Goal: Task Accomplishment & Management: Manage account settings

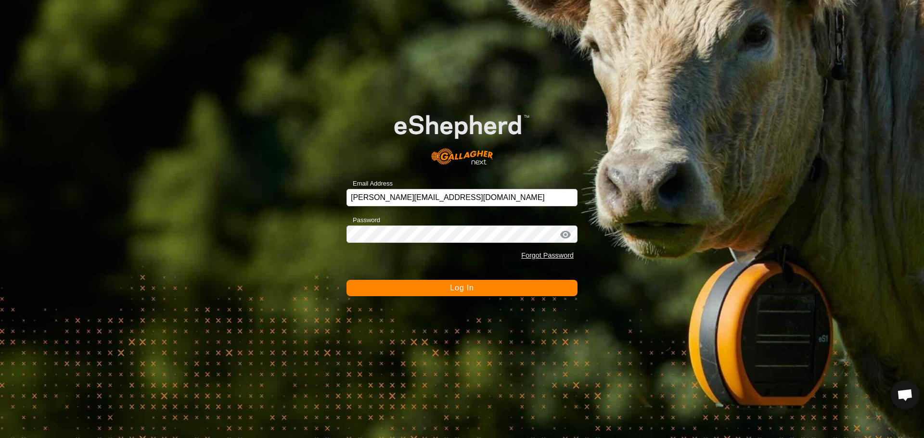
click at [462, 287] on span "Log In" at bounding box center [462, 288] width 24 height 8
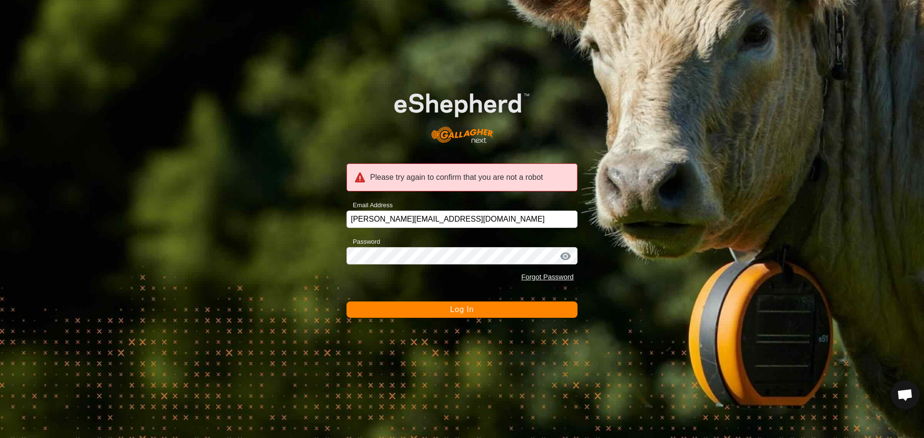
click at [477, 313] on button "Log In" at bounding box center [462, 310] width 231 height 16
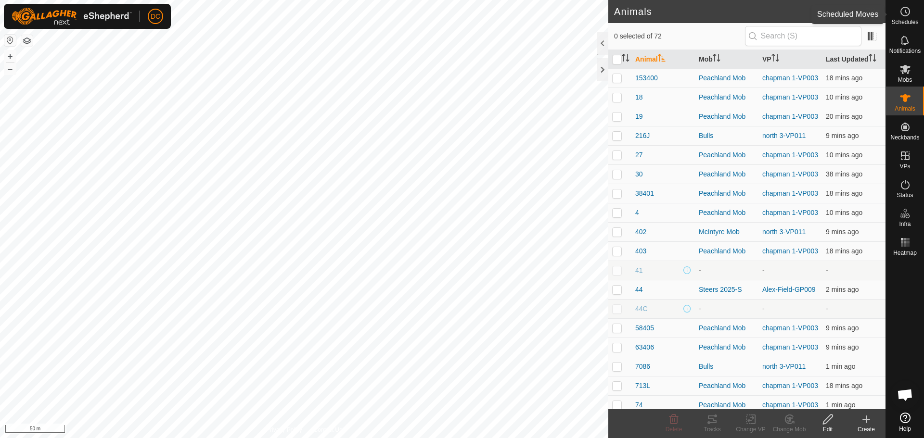
click at [907, 14] on icon at bounding box center [906, 12] width 12 height 12
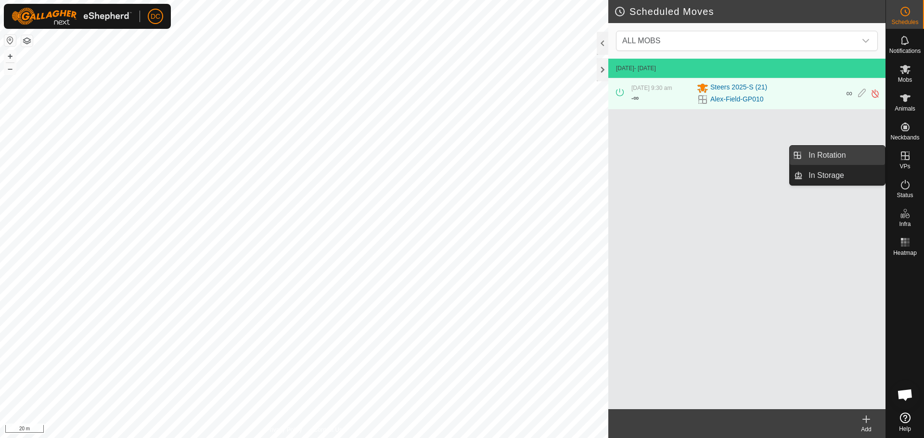
click at [845, 154] on link "In Rotation" at bounding box center [844, 155] width 82 height 19
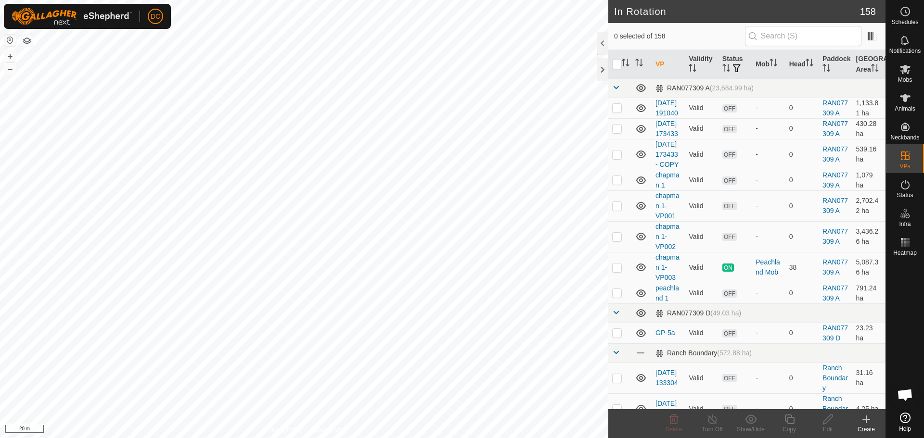
checkbox input "true"
click at [793, 421] on icon at bounding box center [790, 420] width 12 height 12
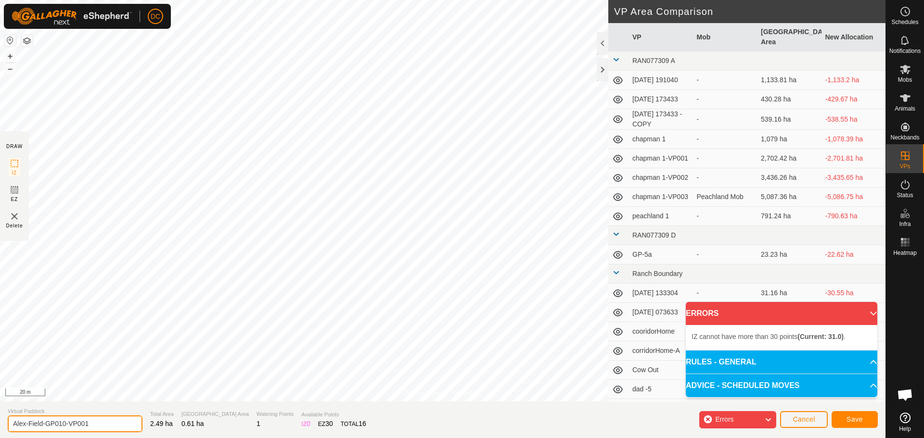
drag, startPoint x: 62, startPoint y: 423, endPoint x: 129, endPoint y: 431, distance: 66.9
click at [121, 429] on input "Alex-Field-GP010-VP001" at bounding box center [75, 424] width 135 height 17
type input "Alex-Field-GP011"
click at [848, 421] on span "Save" at bounding box center [855, 420] width 16 height 8
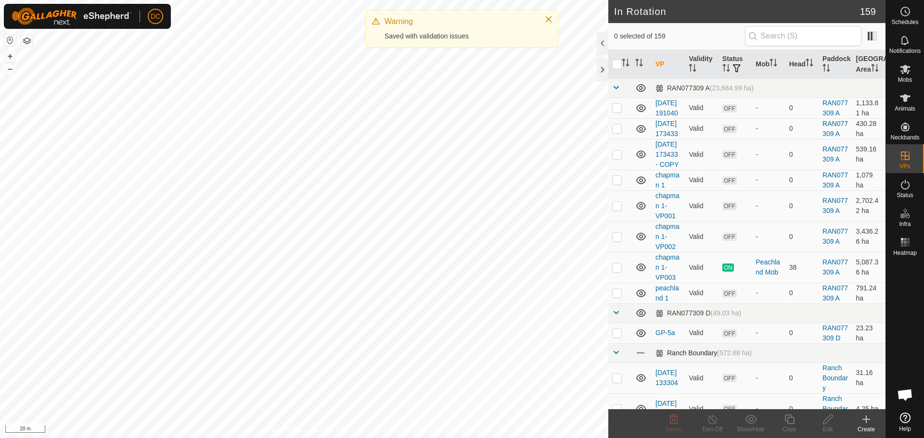
click at [620, 363] on td at bounding box center [619, 353] width 23 height 19
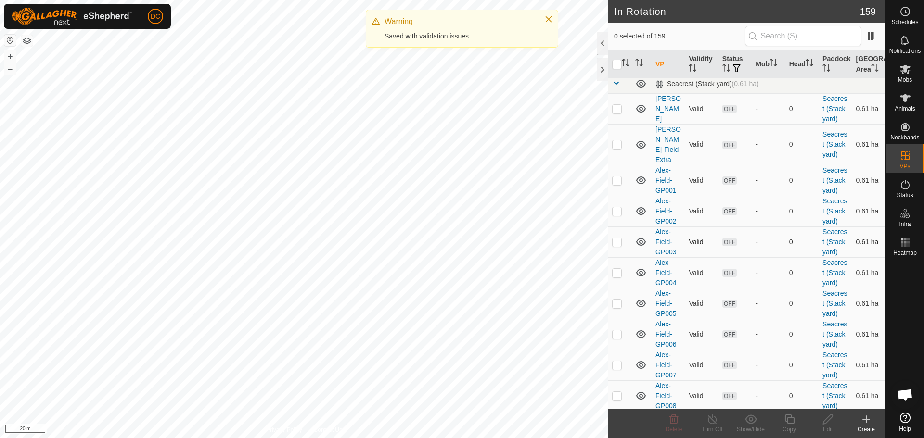
scroll to position [578, 0]
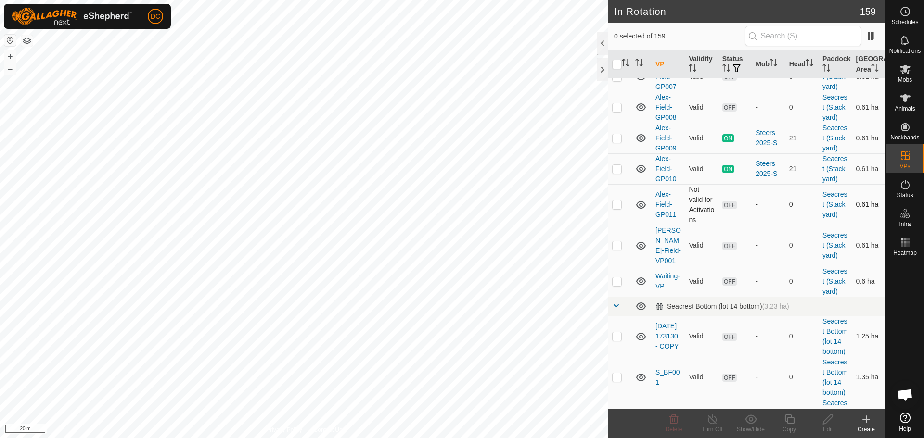
click at [614, 208] on p-checkbox at bounding box center [617, 205] width 10 height 8
checkbox input "true"
click at [832, 420] on icon at bounding box center [828, 420] width 12 height 12
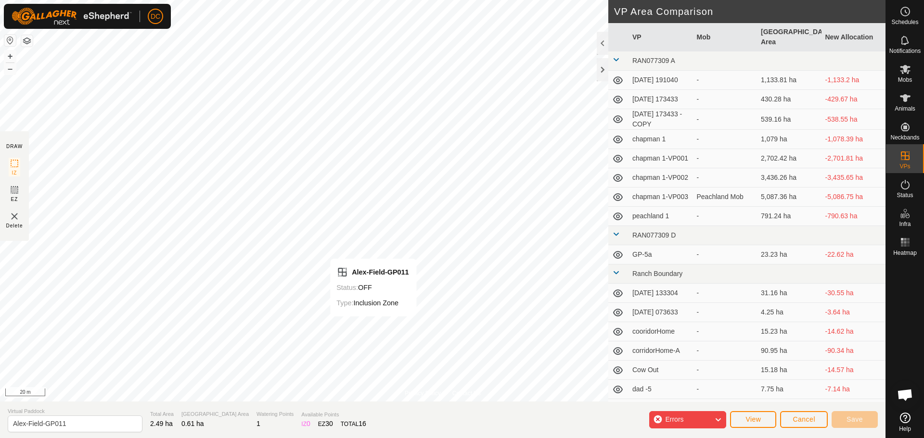
click at [727, 419] on div "Errors View Cancel Save" at bounding box center [763, 420] width 229 height 24
click at [720, 419] on icon at bounding box center [718, 420] width 8 height 13
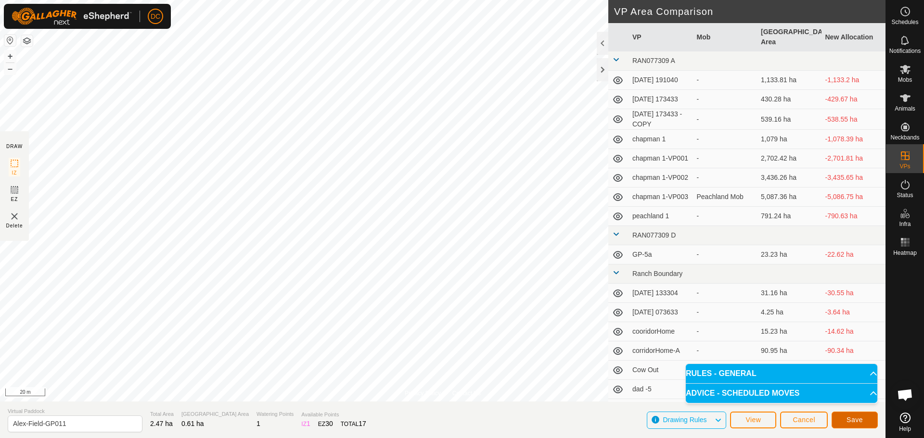
click at [851, 419] on span "Save" at bounding box center [855, 420] width 16 height 8
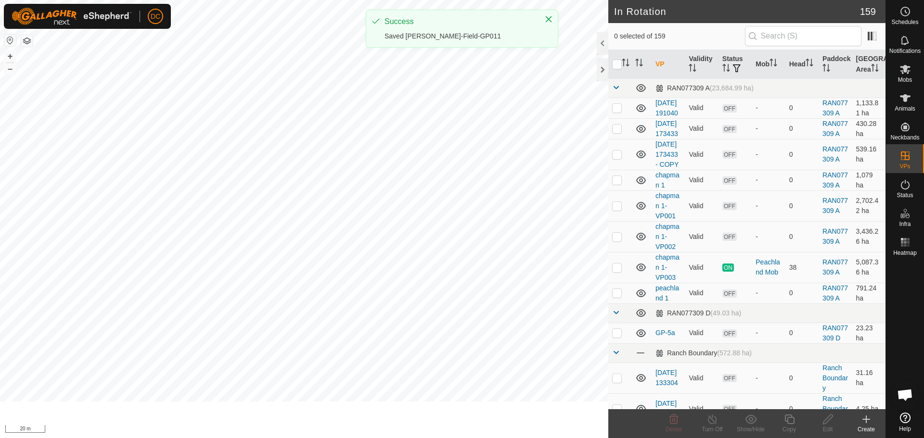
drag, startPoint x: 549, startPoint y: 18, endPoint x: 539, endPoint y: 21, distance: 11.0
click at [549, 17] on icon "Close" at bounding box center [549, 19] width 8 height 8
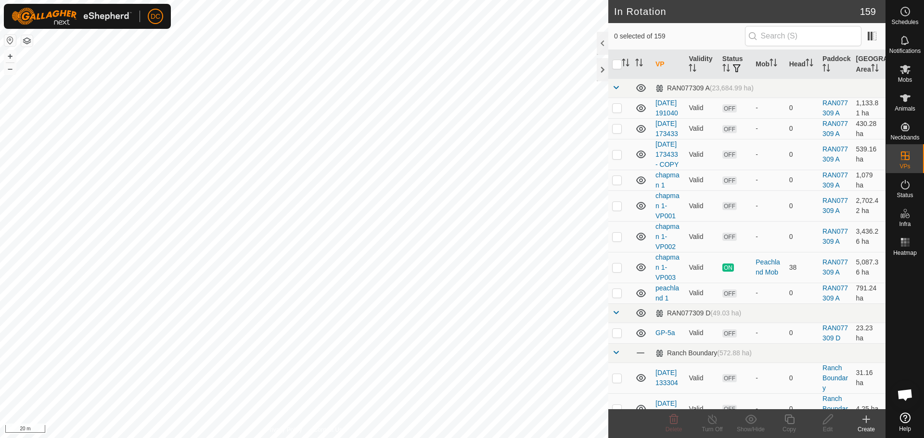
click at [553, 13] on button "Close" at bounding box center [548, 18] width 13 height 13
click at [548, 16] on icon "Close" at bounding box center [549, 18] width 6 height 6
click at [907, 13] on icon at bounding box center [906, 12] width 12 height 12
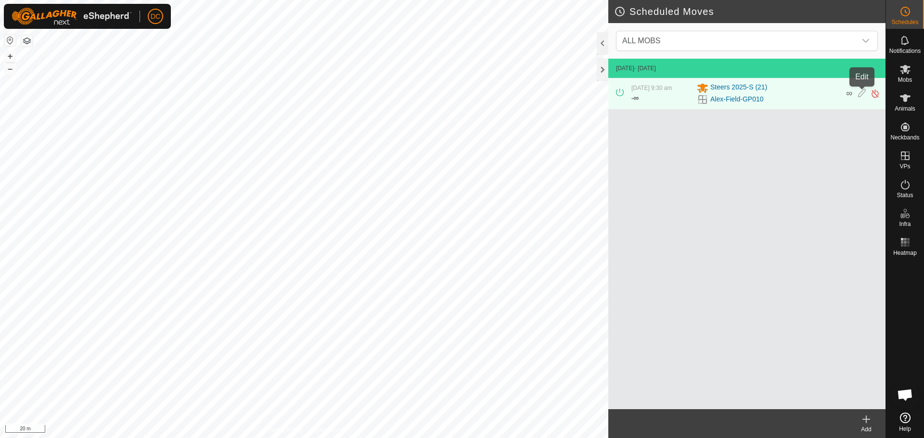
click at [862, 93] on icon at bounding box center [862, 94] width 8 height 10
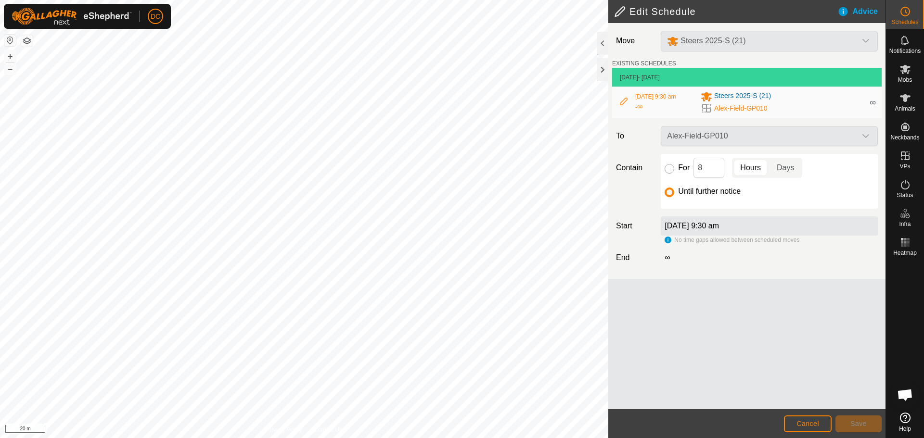
click at [668, 167] on input "For" at bounding box center [670, 169] width 10 height 10
radio input "true"
drag, startPoint x: 709, startPoint y: 168, endPoint x: 691, endPoint y: 165, distance: 18.0
click at [691, 165] on div "For 8 Hours Days" at bounding box center [769, 168] width 209 height 20
type input "9"
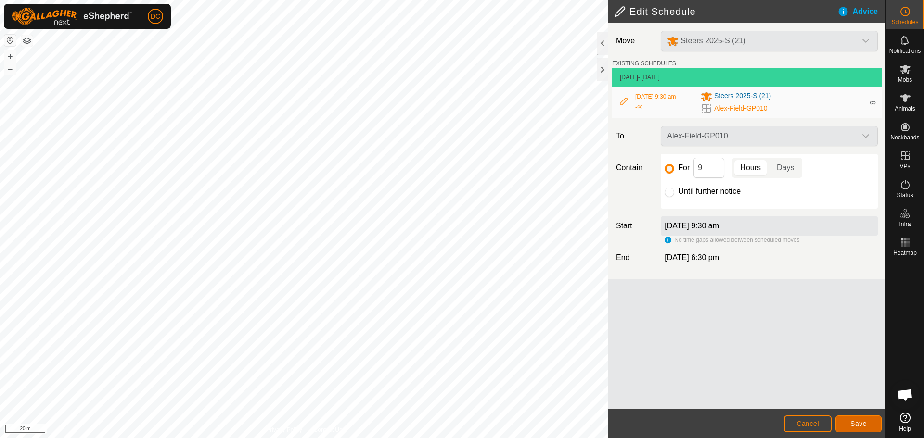
click at [855, 423] on span "Save" at bounding box center [859, 424] width 16 height 8
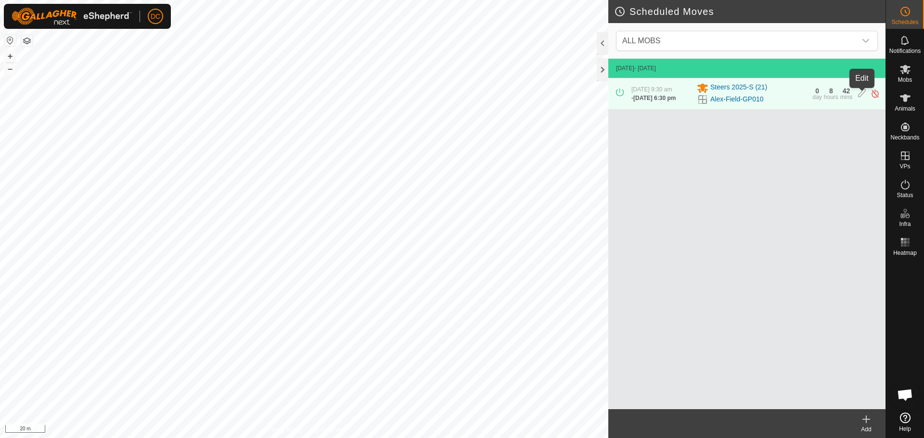
click at [864, 93] on icon at bounding box center [862, 94] width 8 height 10
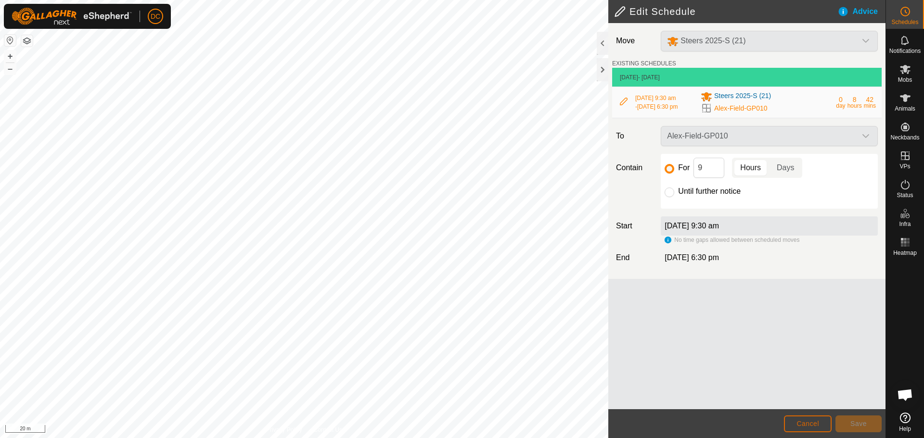
click at [802, 424] on span "Cancel" at bounding box center [808, 424] width 23 height 8
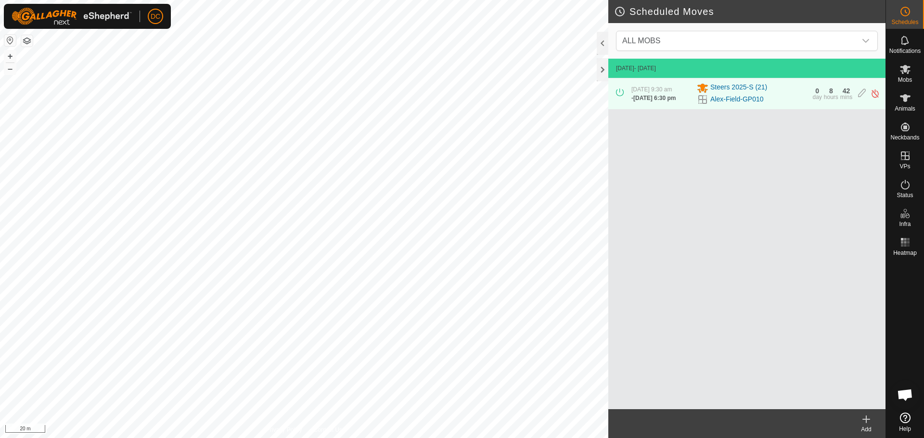
click at [720, 192] on div "16 Sept 2025 - Today 16 Sept 2025, 9:30 am - 16 Sept 2025, 6:30 pm Steers 2025-…" at bounding box center [746, 234] width 277 height 351
click at [865, 420] on icon at bounding box center [866, 420] width 7 height 0
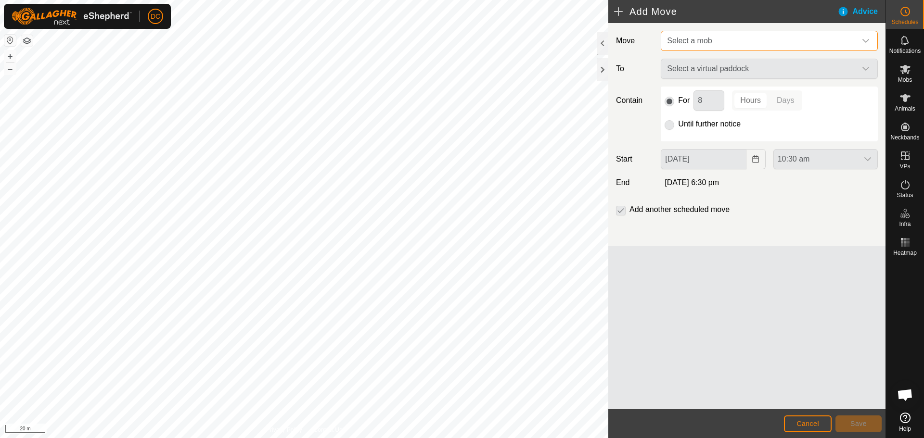
click at [708, 40] on span "Select a mob" at bounding box center [689, 41] width 45 height 8
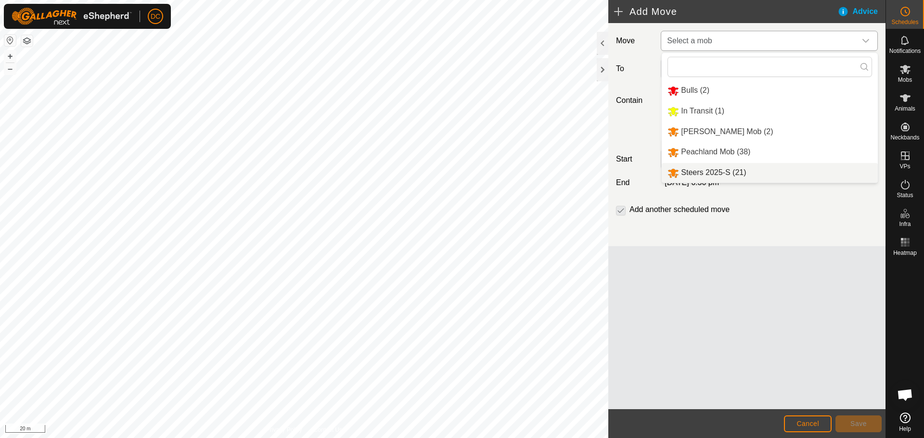
click at [706, 169] on li "Steers 2025-S (21)" at bounding box center [770, 173] width 216 height 20
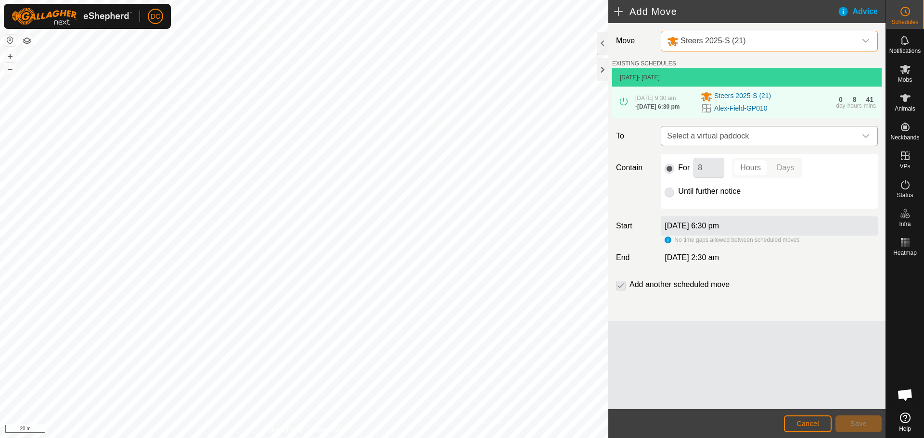
click at [737, 138] on span "Select a virtual paddock" at bounding box center [759, 136] width 193 height 19
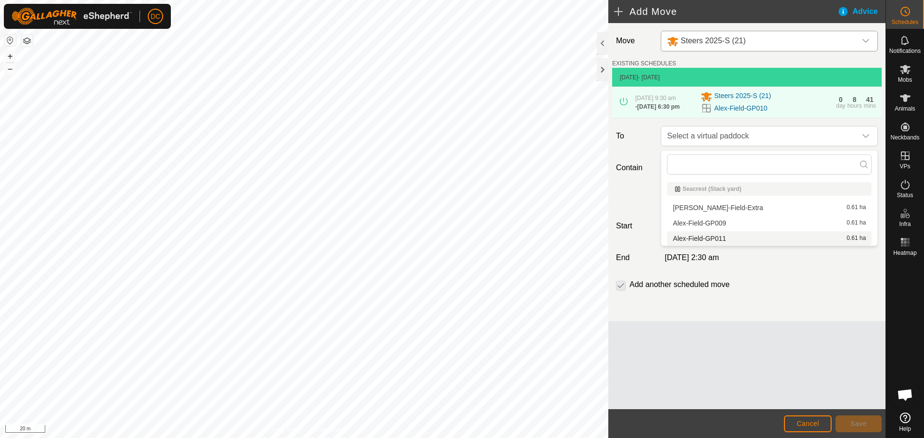
click at [721, 239] on li "Alex-Field-GP011 0.61 ha" at bounding box center [769, 239] width 205 height 14
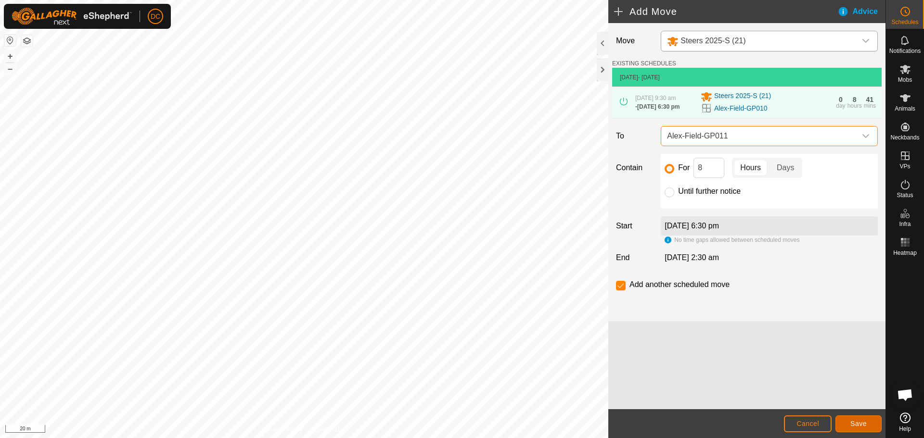
click at [864, 423] on span "Save" at bounding box center [859, 424] width 16 height 8
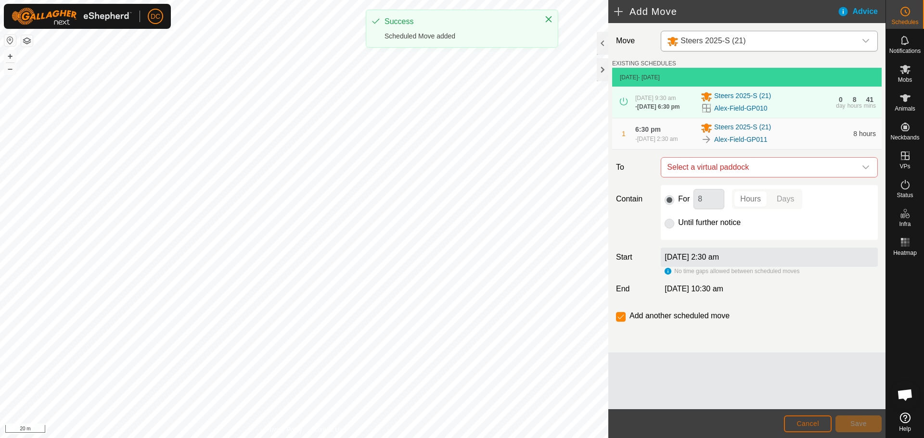
click at [810, 422] on span "Cancel" at bounding box center [808, 424] width 23 height 8
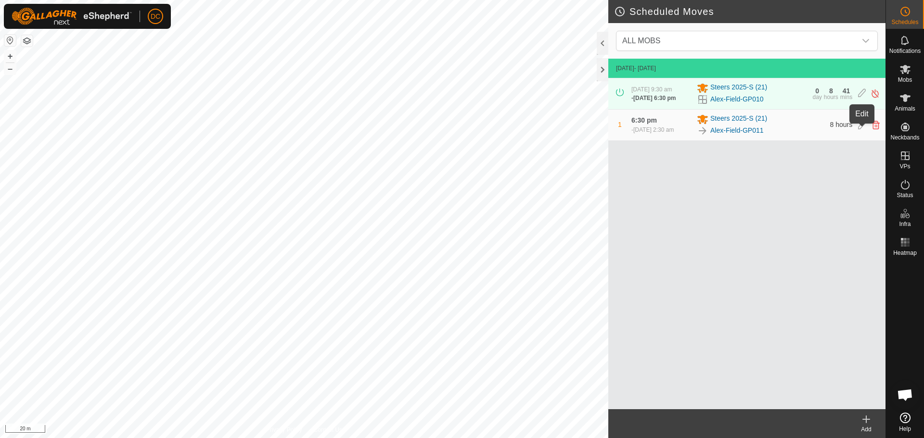
click at [864, 129] on icon at bounding box center [862, 125] width 8 height 9
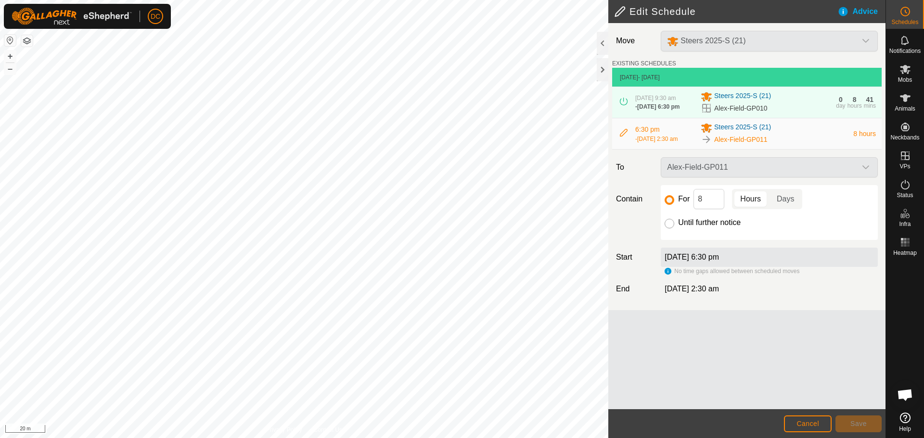
click at [667, 229] on input "Until further notice" at bounding box center [670, 224] width 10 height 10
radio input "true"
click at [863, 421] on span "Save" at bounding box center [859, 424] width 16 height 8
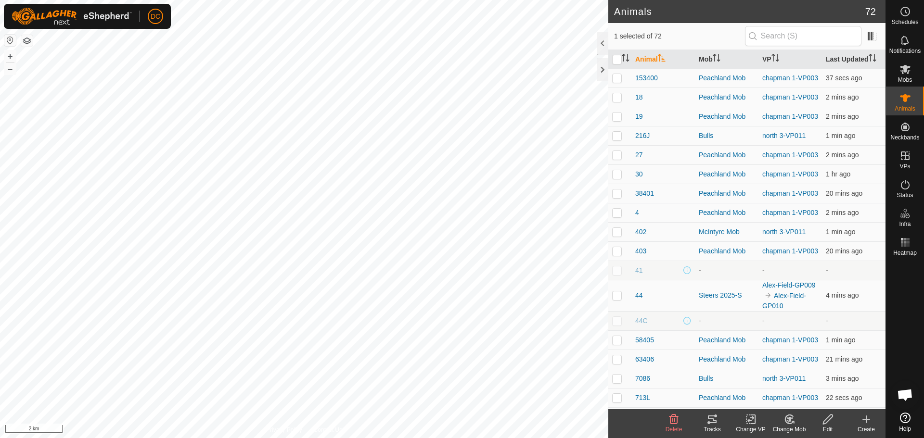
click at [713, 422] on icon at bounding box center [712, 420] width 9 height 8
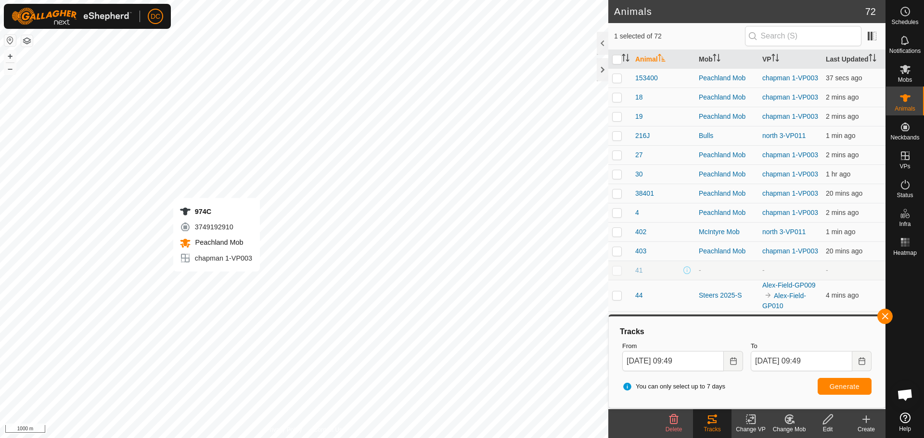
checkbox input "false"
checkbox input "true"
click at [851, 387] on span "Generate" at bounding box center [845, 387] width 30 height 8
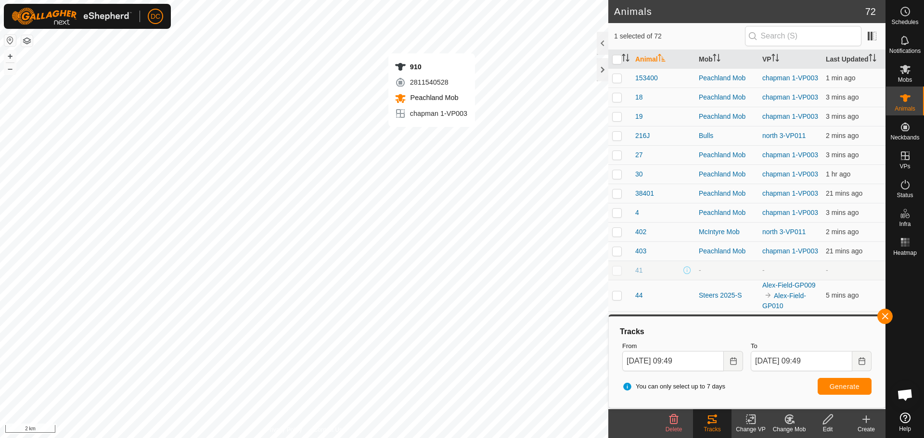
checkbox input "true"
checkbox input "false"
click at [849, 388] on span "Generate" at bounding box center [845, 387] width 30 height 8
click at [731, 359] on icon "Choose Date" at bounding box center [734, 362] width 8 height 8
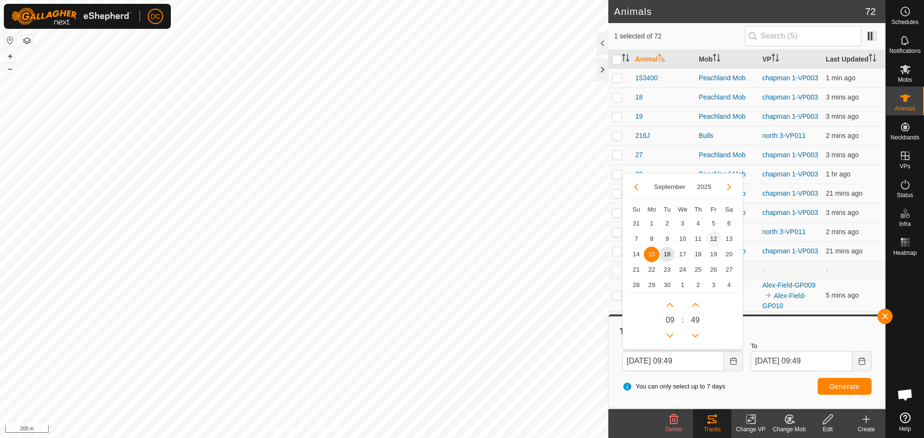
click at [714, 238] on span "12" at bounding box center [713, 239] width 15 height 15
type input "12 Sep, 2025 09:49"
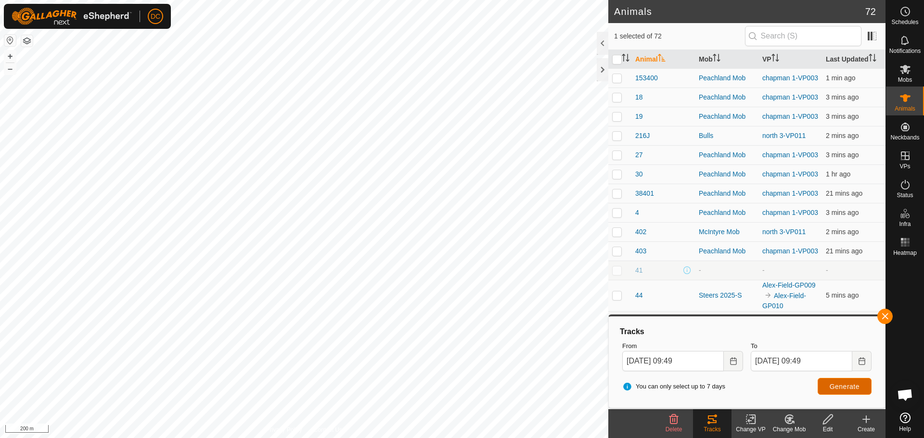
click at [840, 388] on span "Generate" at bounding box center [845, 387] width 30 height 8
checkbox input "false"
checkbox input "true"
click at [846, 389] on span "Generate" at bounding box center [845, 387] width 30 height 8
click at [889, 317] on button "button" at bounding box center [884, 316] width 15 height 15
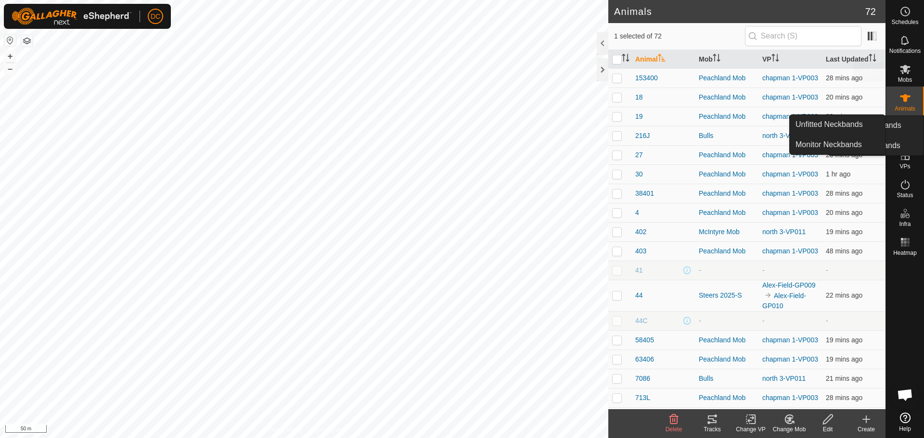
click at [904, 70] on icon at bounding box center [905, 69] width 11 height 9
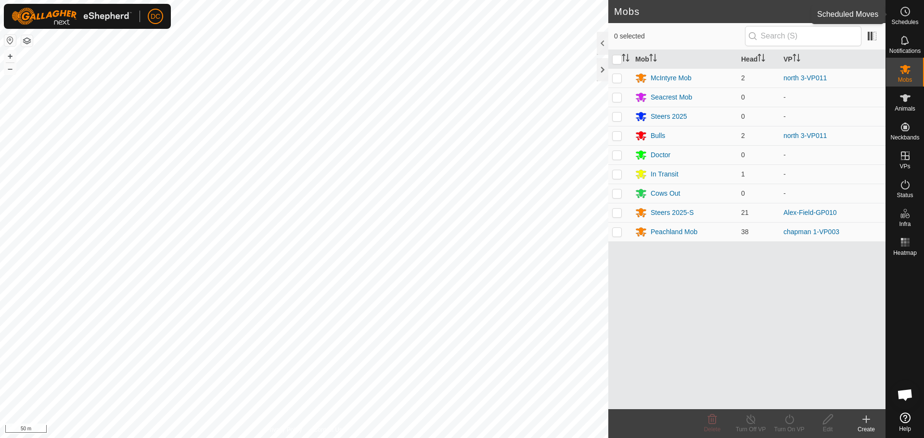
click at [907, 13] on icon at bounding box center [906, 12] width 12 height 12
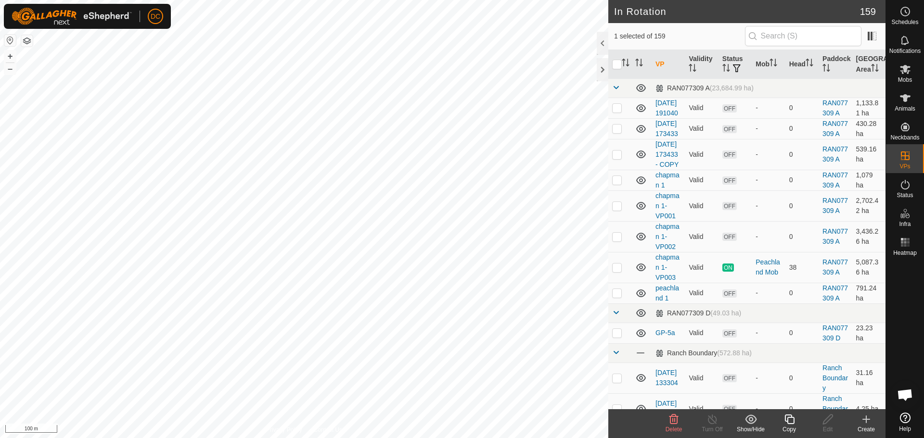
checkbox input "false"
checkbox input "true"
click at [909, 13] on circle at bounding box center [905, 11] width 9 height 9
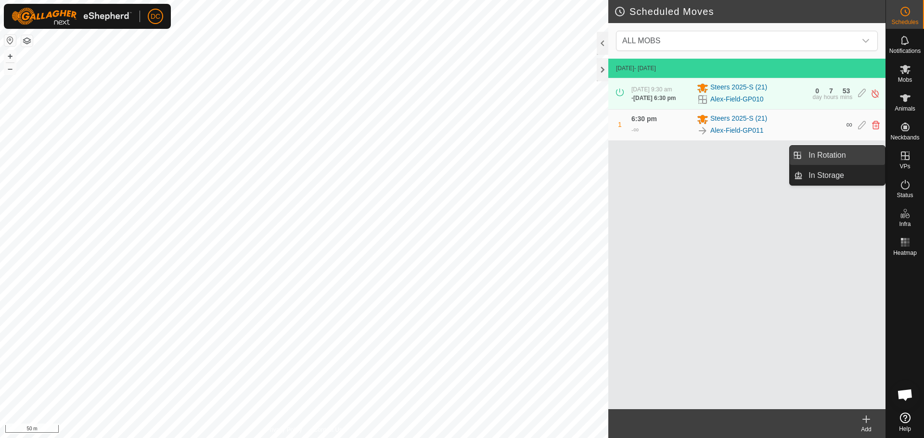
click at [834, 154] on link "In Rotation" at bounding box center [844, 155] width 82 height 19
